Goal: Entertainment & Leisure: Consume media (video, audio)

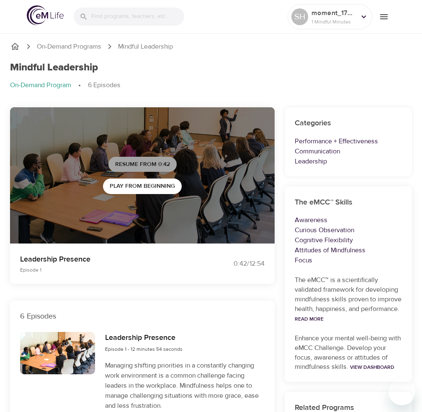
click at [163, 157] on button "Resume from 0:42" at bounding box center [143, 165] width 68 height 16
click at [127, 158] on button "Play Next Episode" at bounding box center [143, 165] width 70 height 16
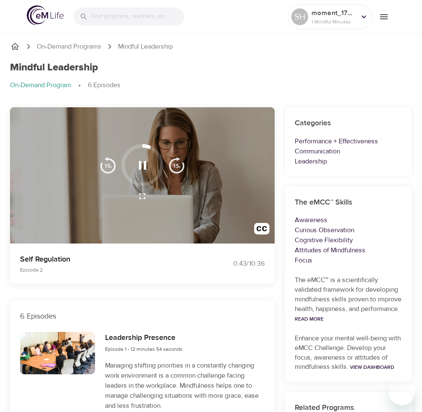
click at [229, 262] on div "0:43 / 10:36" at bounding box center [238, 264] width 54 height 10
click at [244, 265] on div "0:43 / 10:36" at bounding box center [238, 264] width 54 height 10
click at [251, 266] on div "0:44 / 10:36" at bounding box center [238, 264] width 54 height 10
click at [255, 266] on div "0:44 / 10:36" at bounding box center [238, 264] width 54 height 10
drag, startPoint x: 150, startPoint y: 199, endPoint x: 105, endPoint y: 271, distance: 84.9
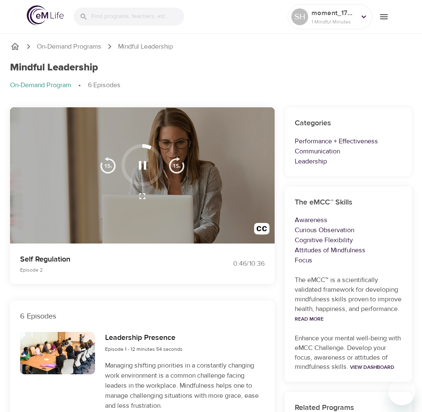
click at [105, 271] on p "Episode 2" at bounding box center [110, 270] width 181 height 8
click at [363, 16] on icon at bounding box center [364, 16] width 9 height 9
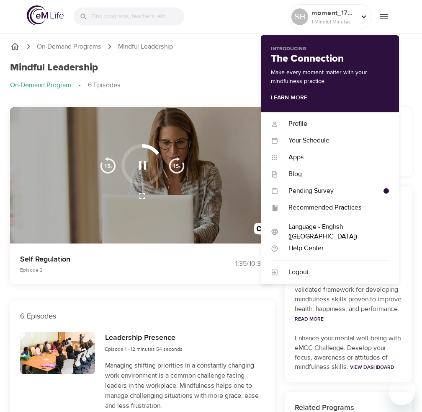
click at [218, 51] on ol "On-Demand Programs Mindful Leadership" at bounding box center [211, 46] width 402 height 10
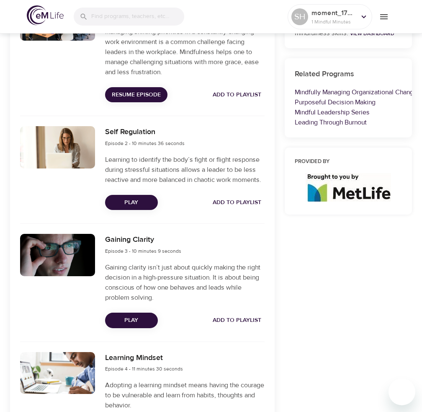
scroll to position [335, 0]
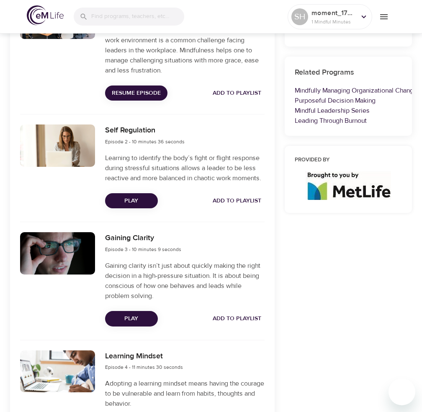
click at [137, 311] on button "Play" at bounding box center [131, 319] width 53 height 16
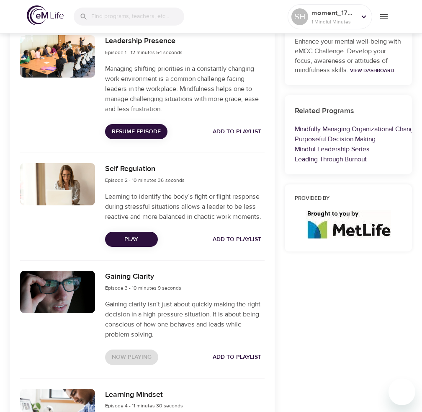
scroll to position [251, 0]
